Goal: Information Seeking & Learning: Learn about a topic

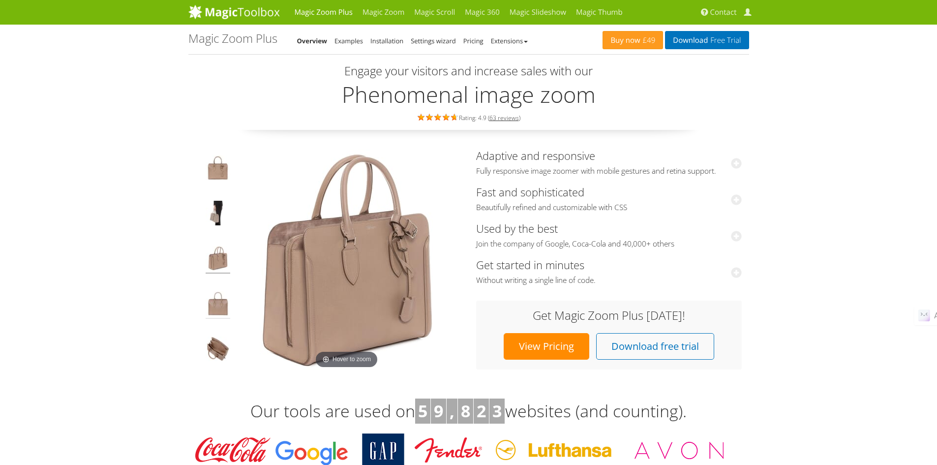
click at [218, 302] on img at bounding box center [218, 305] width 25 height 28
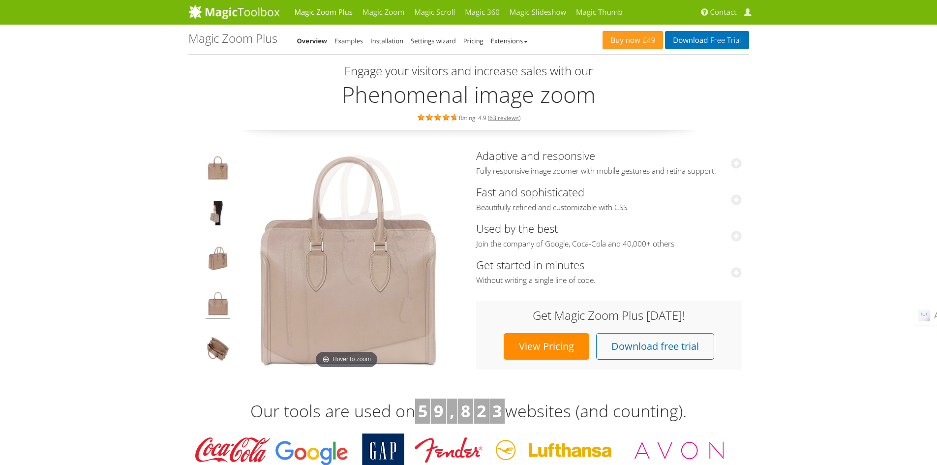
click at [220, 327] on td at bounding box center [218, 259] width 36 height 221
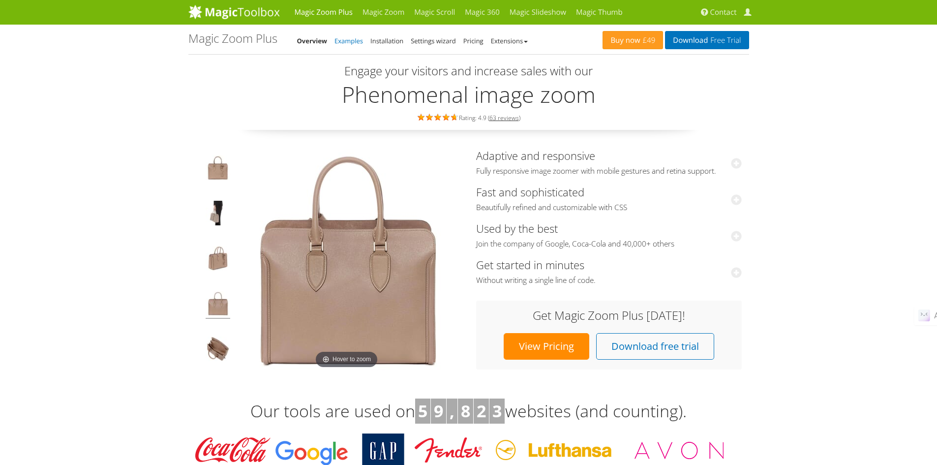
click at [347, 44] on link "Examples" at bounding box center [348, 40] width 29 height 9
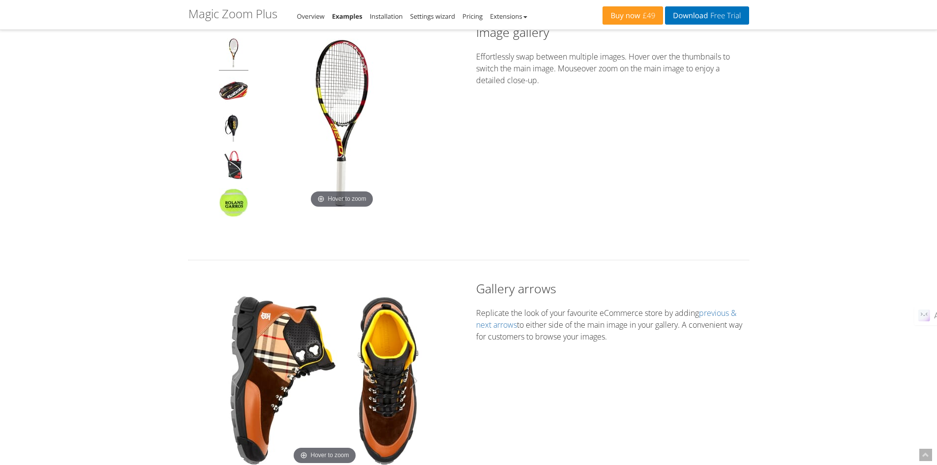
scroll to position [65, 0]
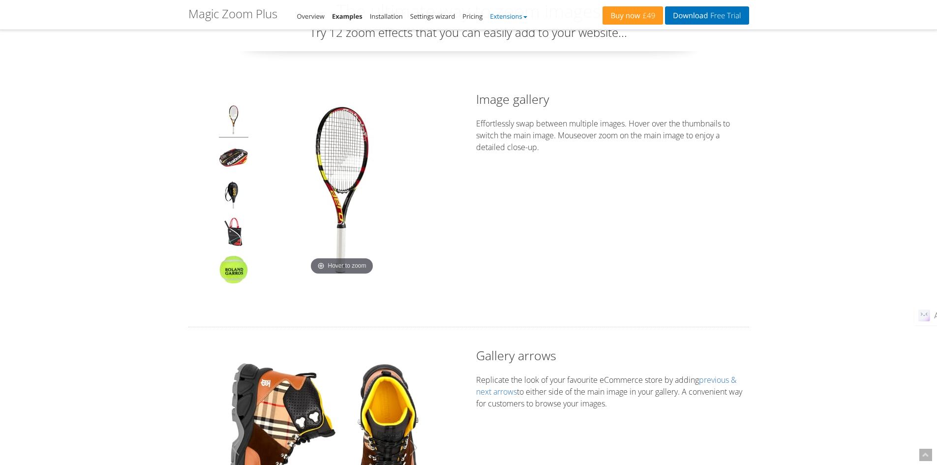
click at [522, 15] on link "Extensions" at bounding box center [508, 16] width 37 height 9
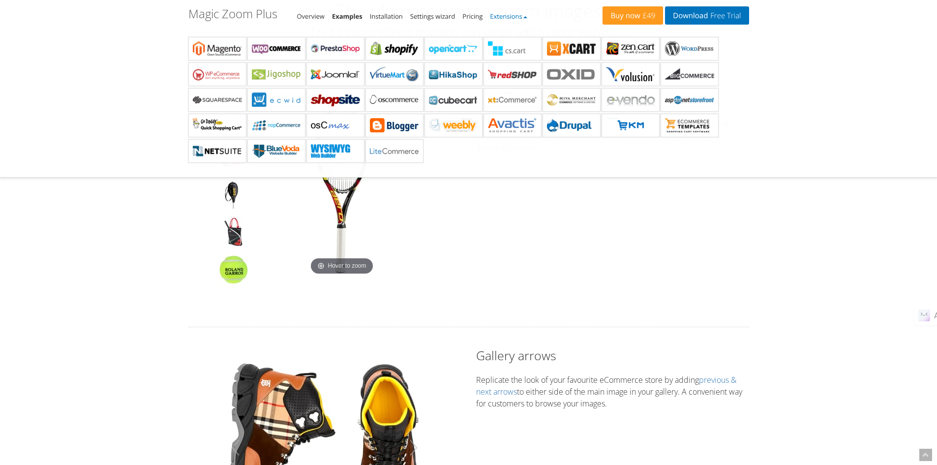
click at [522, 15] on link "Extensions" at bounding box center [508, 16] width 37 height 9
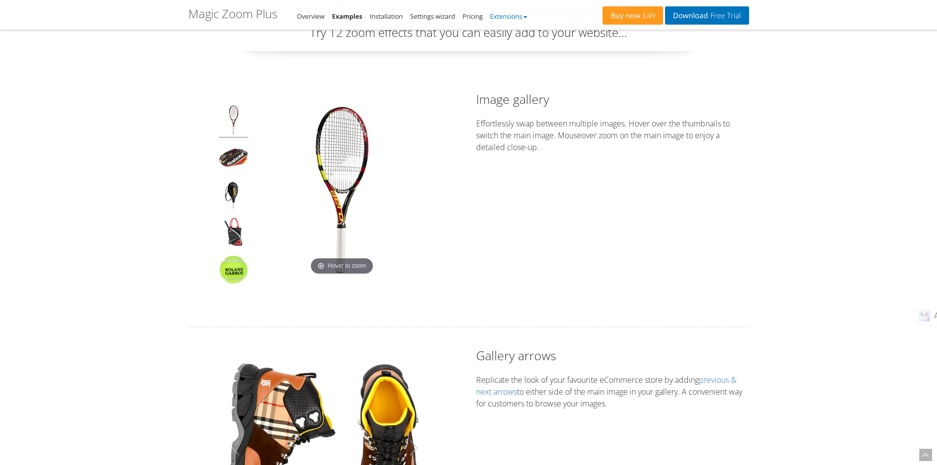
click at [522, 15] on link "Extensions" at bounding box center [508, 16] width 37 height 9
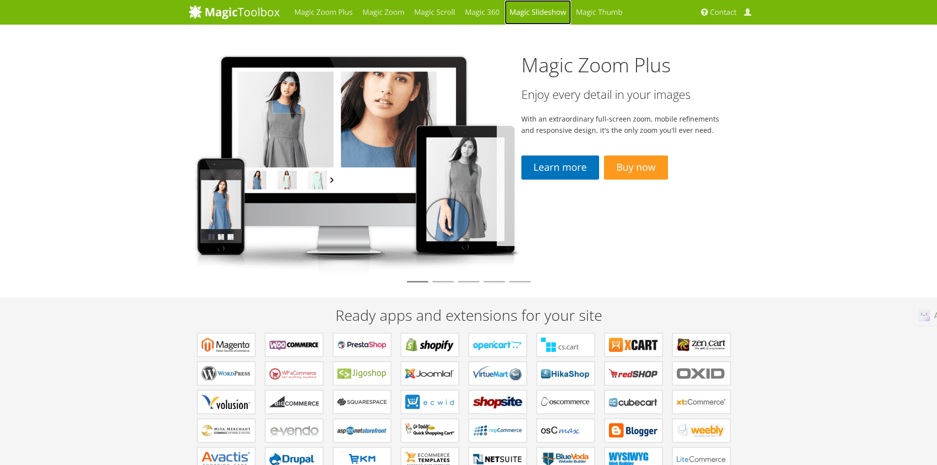
click at [541, 13] on link "Magic Slideshow" at bounding box center [538, 12] width 66 height 25
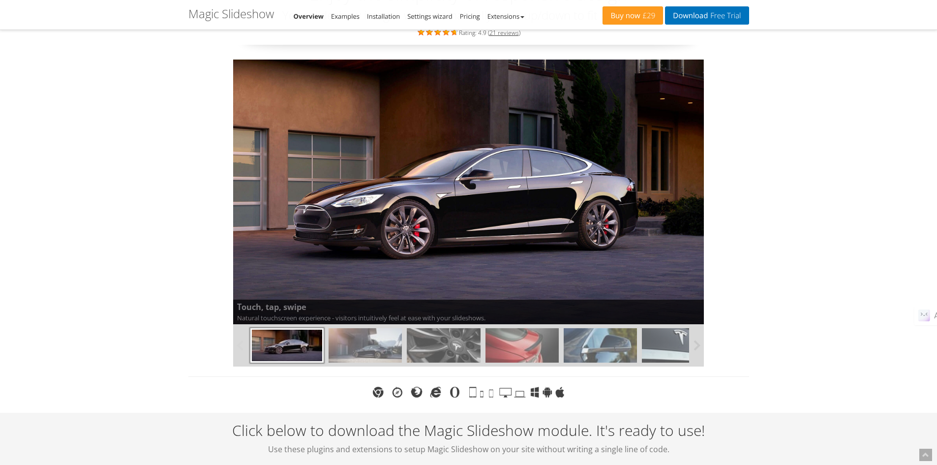
click at [477, 348] on img at bounding box center [443, 345] width 73 height 34
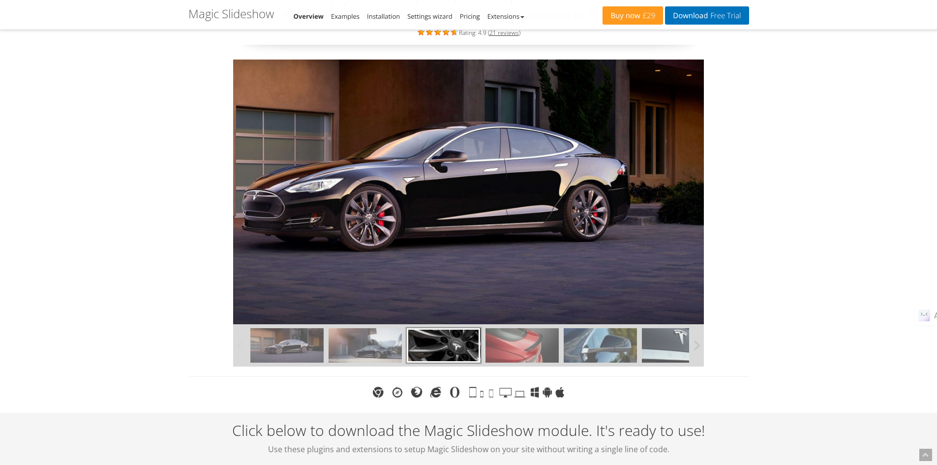
click at [337, 348] on img at bounding box center [364, 345] width 73 height 34
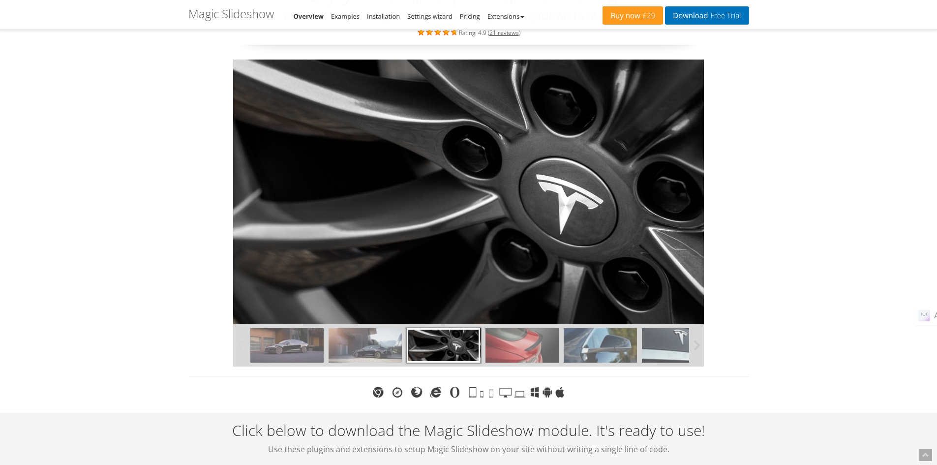
click at [285, 347] on img at bounding box center [286, 345] width 73 height 34
click at [526, 343] on img at bounding box center [521, 345] width 73 height 34
click at [566, 343] on img at bounding box center [600, 345] width 73 height 34
click at [595, 343] on img at bounding box center [600, 345] width 73 height 34
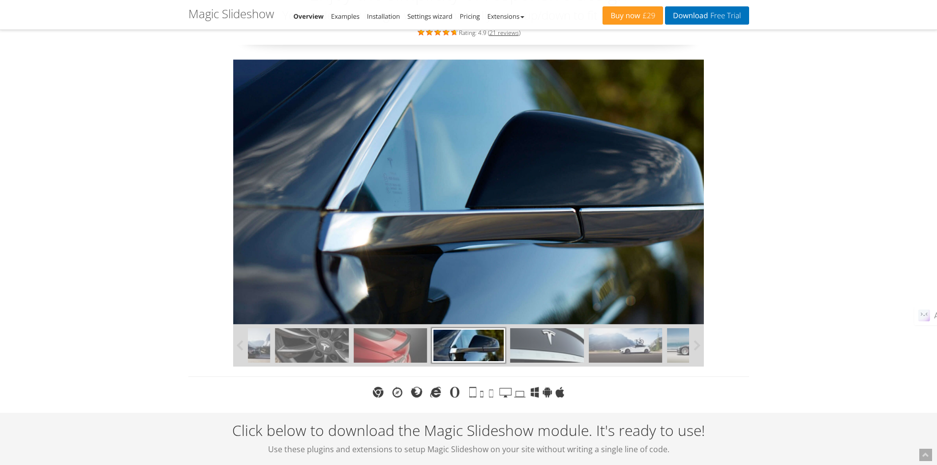
click at [645, 343] on img at bounding box center [625, 345] width 73 height 34
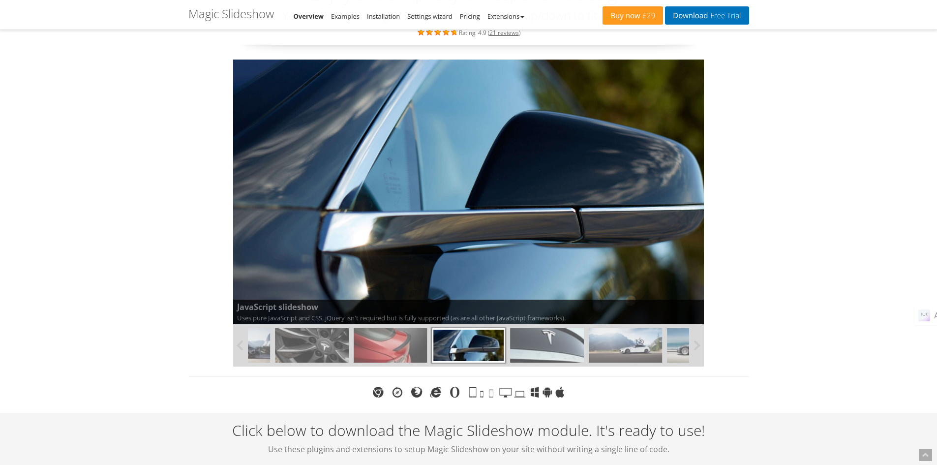
click at [645, 343] on img at bounding box center [625, 345] width 73 height 34
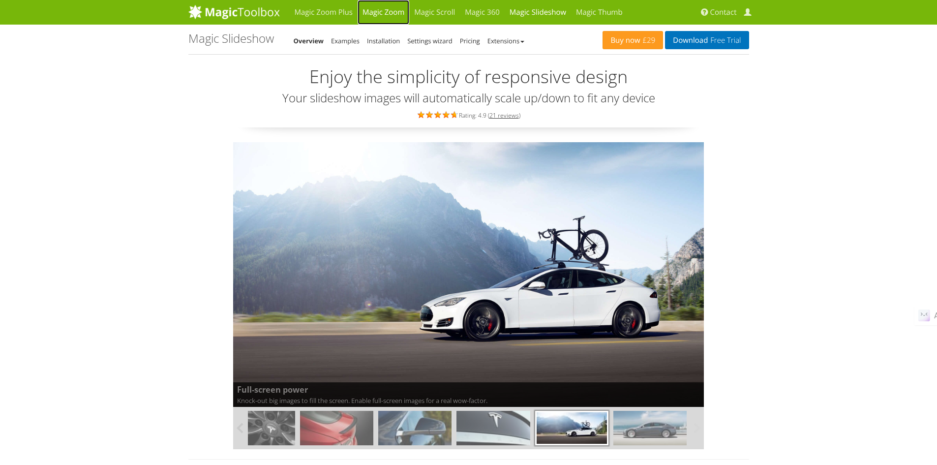
click at [370, 11] on link "Magic Zoom" at bounding box center [383, 12] width 52 height 25
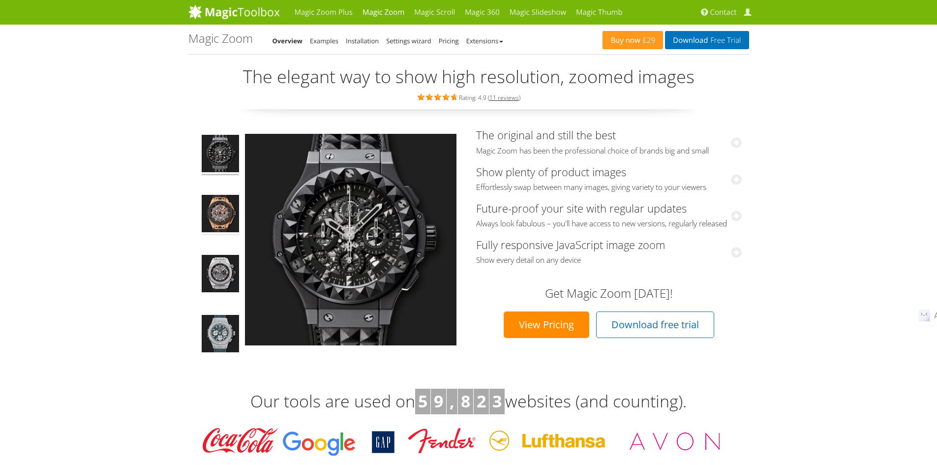
click at [225, 214] on img at bounding box center [220, 215] width 37 height 40
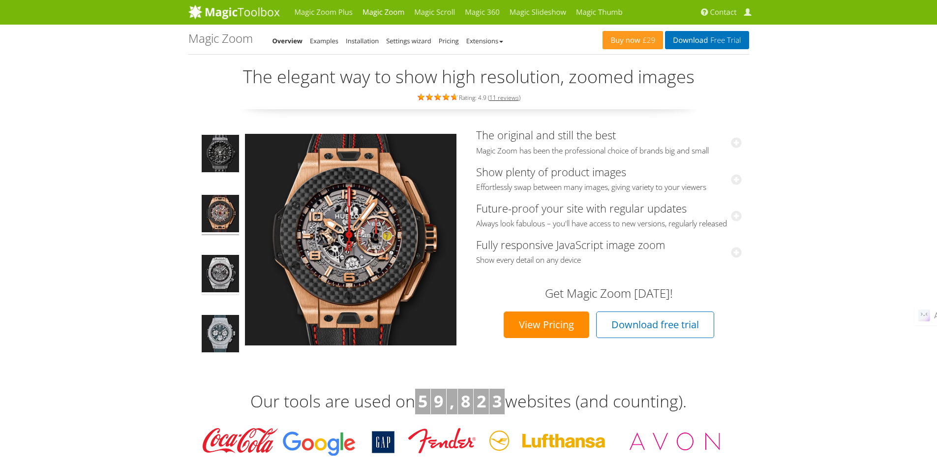
click at [217, 257] on img at bounding box center [220, 275] width 37 height 40
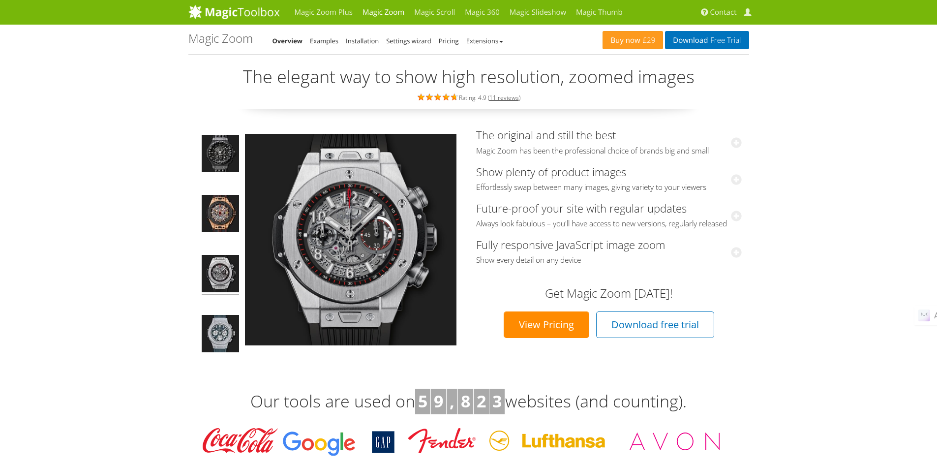
click at [557, 338] on link "View Pricing" at bounding box center [547, 324] width 86 height 27
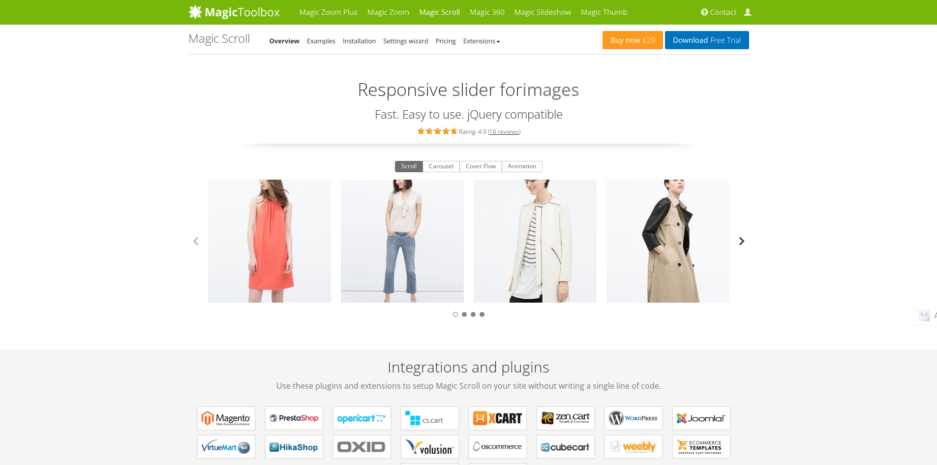
click at [740, 243] on button "button" at bounding box center [741, 241] width 15 height 15
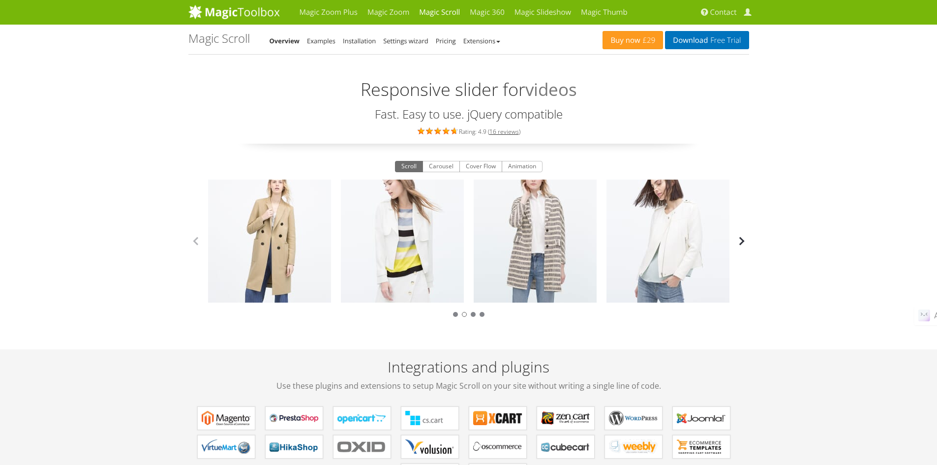
click at [740, 243] on button "button" at bounding box center [741, 241] width 15 height 15
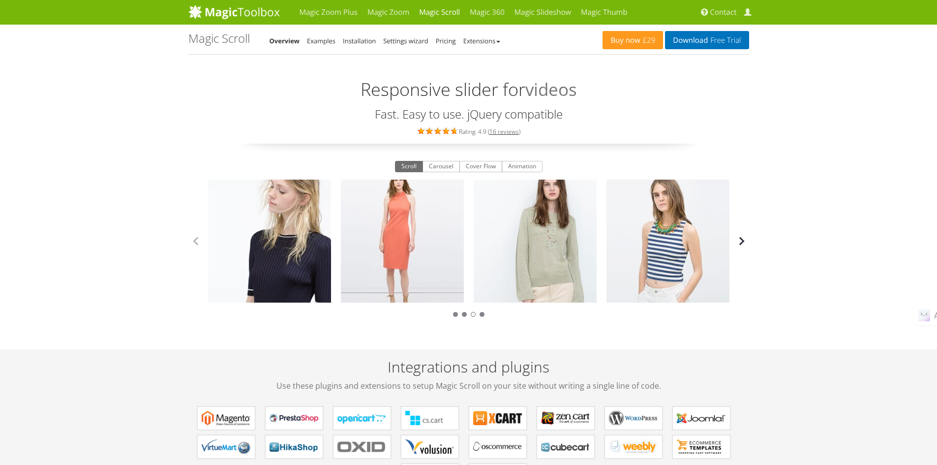
click at [740, 243] on button "button" at bounding box center [741, 241] width 15 height 15
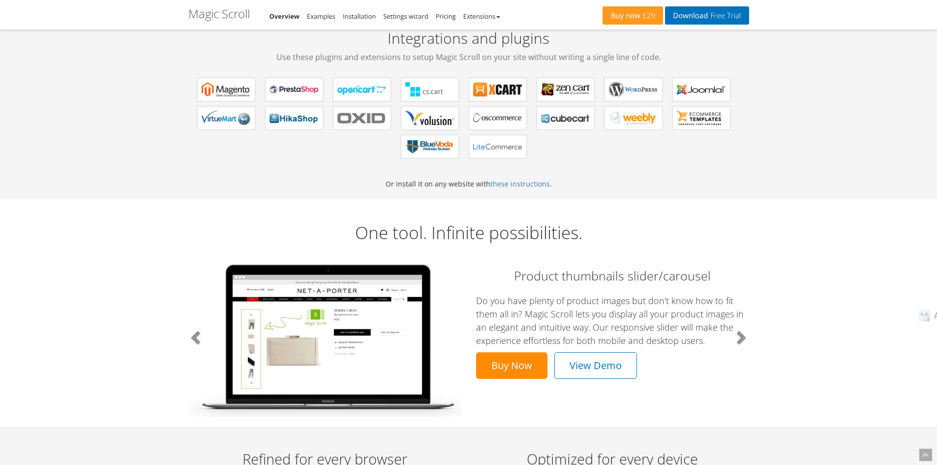
scroll to position [492, 0]
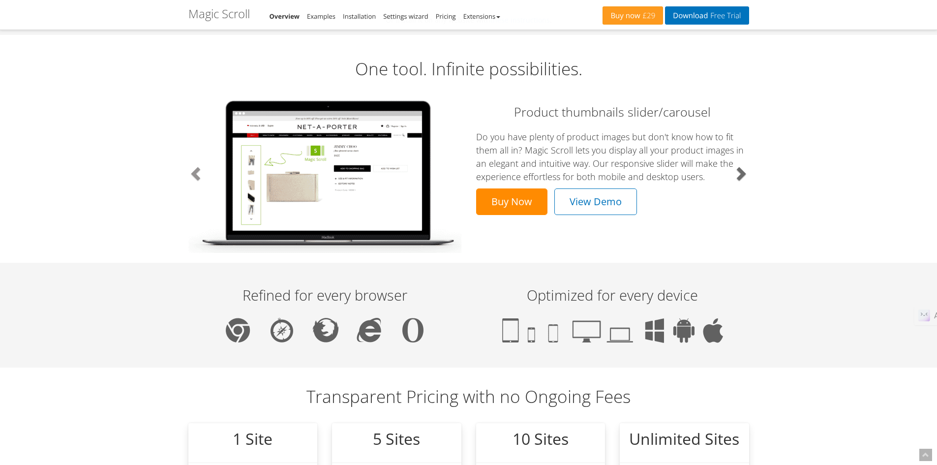
click at [742, 178] on span at bounding box center [740, 173] width 15 height 15
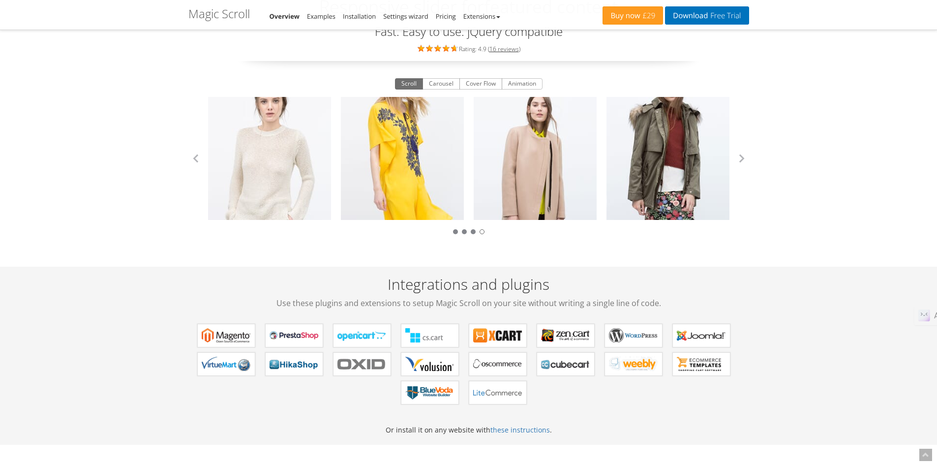
scroll to position [0, 0]
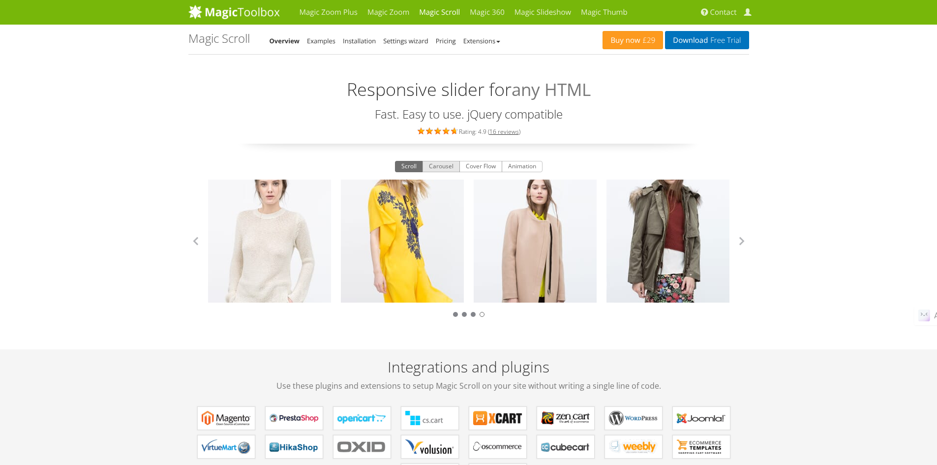
click at [437, 166] on button "Carousel" at bounding box center [440, 167] width 37 height 12
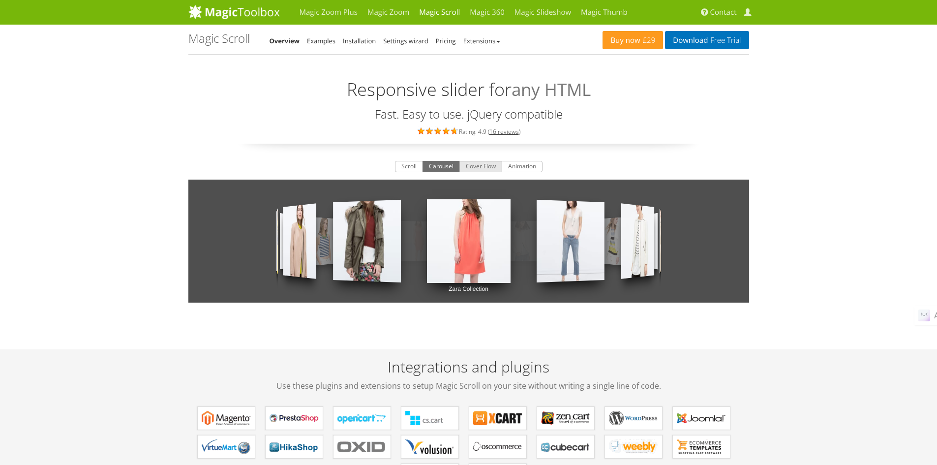
click at [475, 166] on button "Cover Flow" at bounding box center [480, 167] width 43 height 12
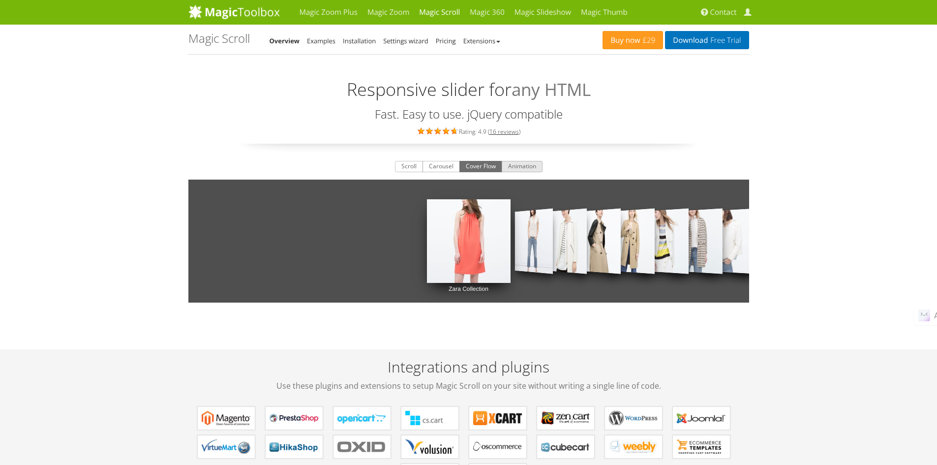
click at [540, 166] on button "Animation" at bounding box center [522, 167] width 41 height 12
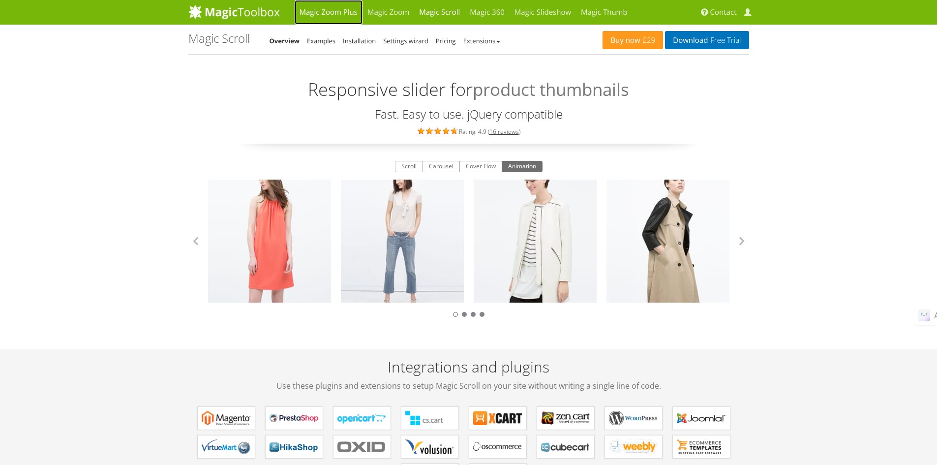
click at [336, 13] on link "Magic Zoom Plus" at bounding box center [329, 12] width 68 height 25
